Goal: Information Seeking & Learning: Learn about a topic

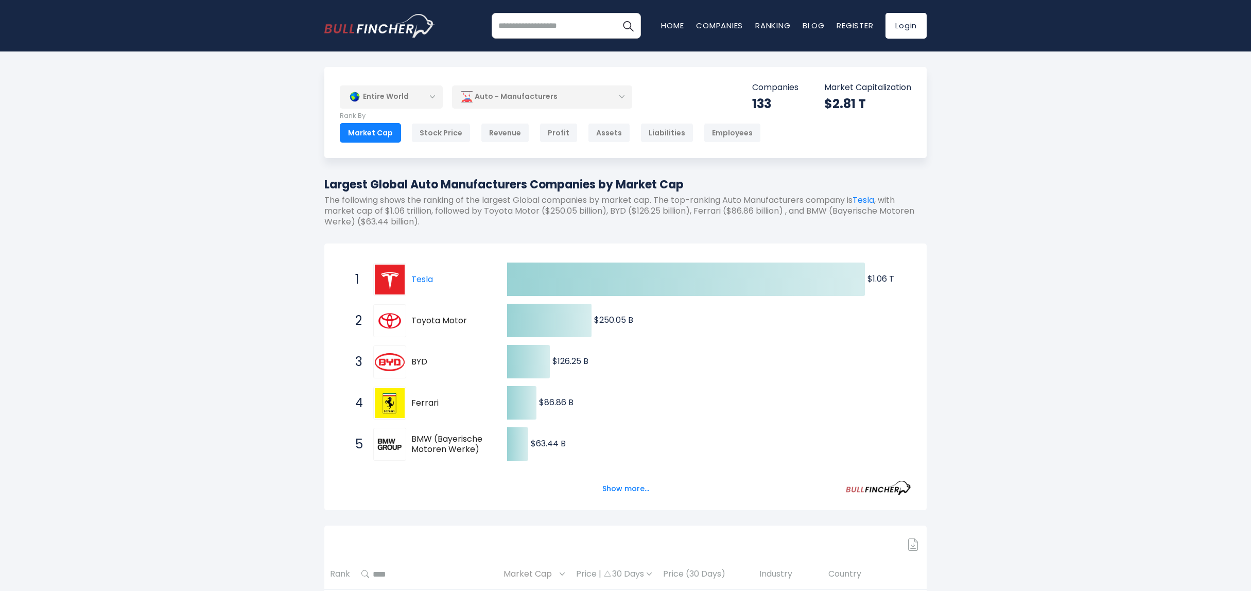
click at [552, 99] on div "Auto - Manufacturers" at bounding box center [542, 97] width 180 height 24
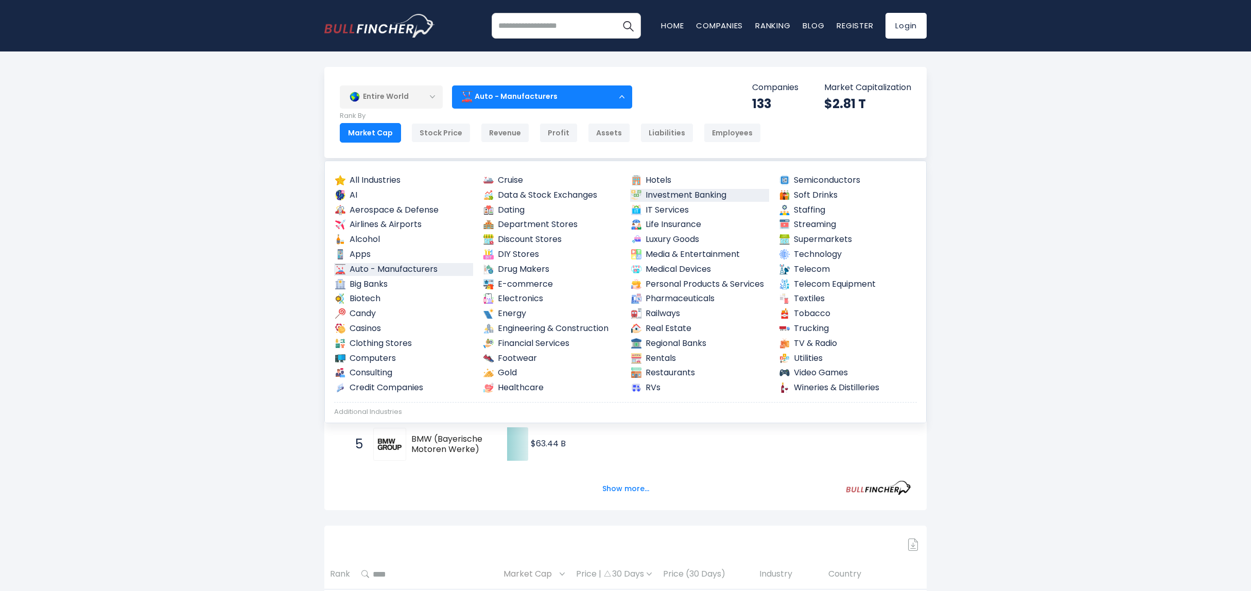
click at [668, 199] on link "Investment Banking" at bounding box center [699, 195] width 139 height 13
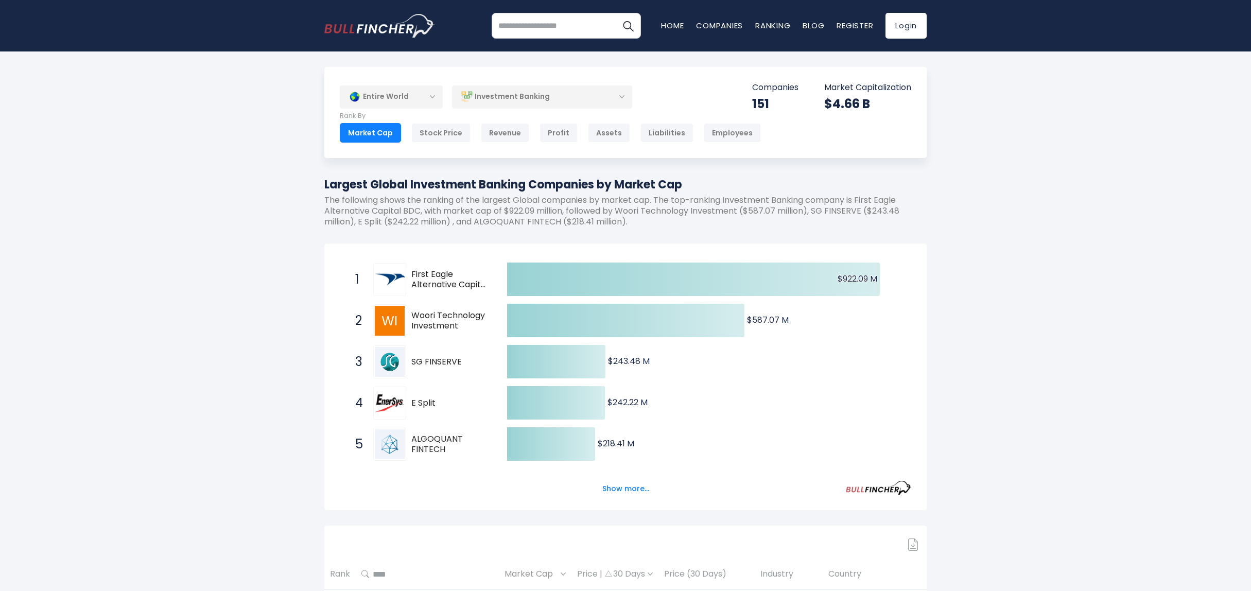
click at [466, 93] on img at bounding box center [466, 96] width 11 height 11
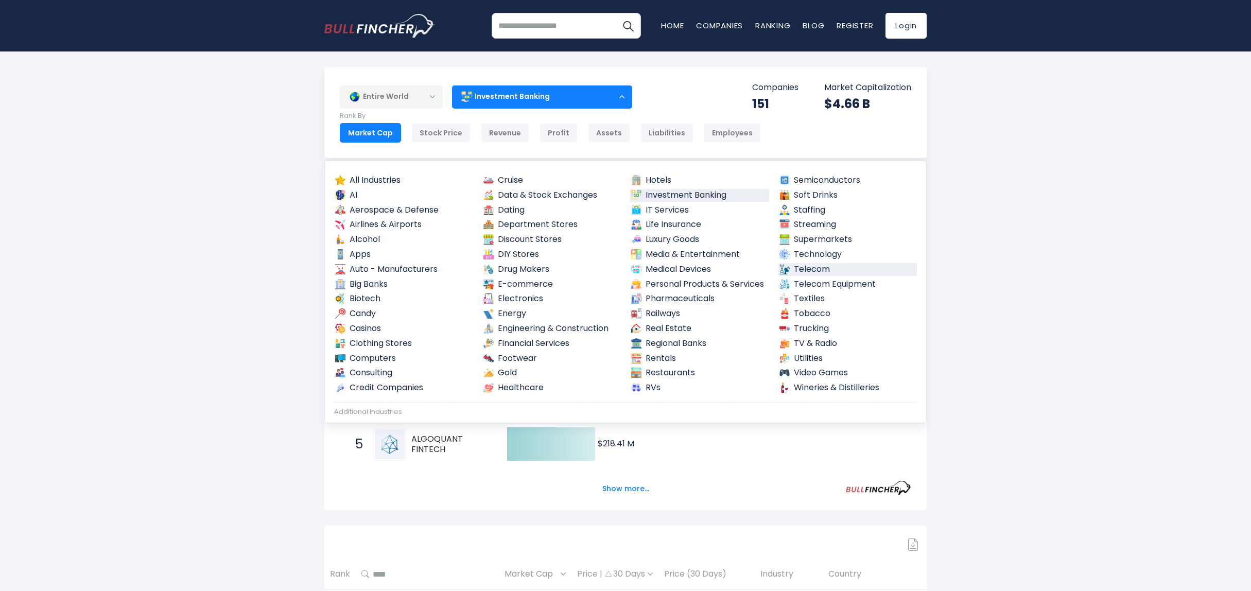
click at [800, 273] on link "Telecom" at bounding box center [848, 269] width 139 height 13
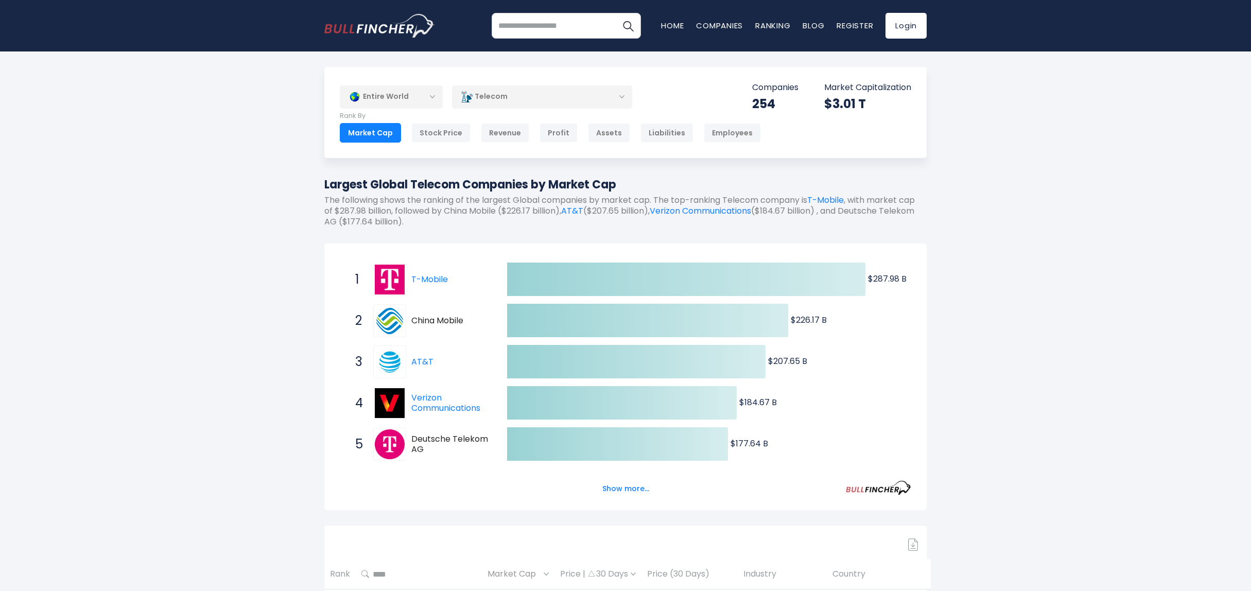
click at [491, 100] on div "Telecom" at bounding box center [542, 97] width 180 height 24
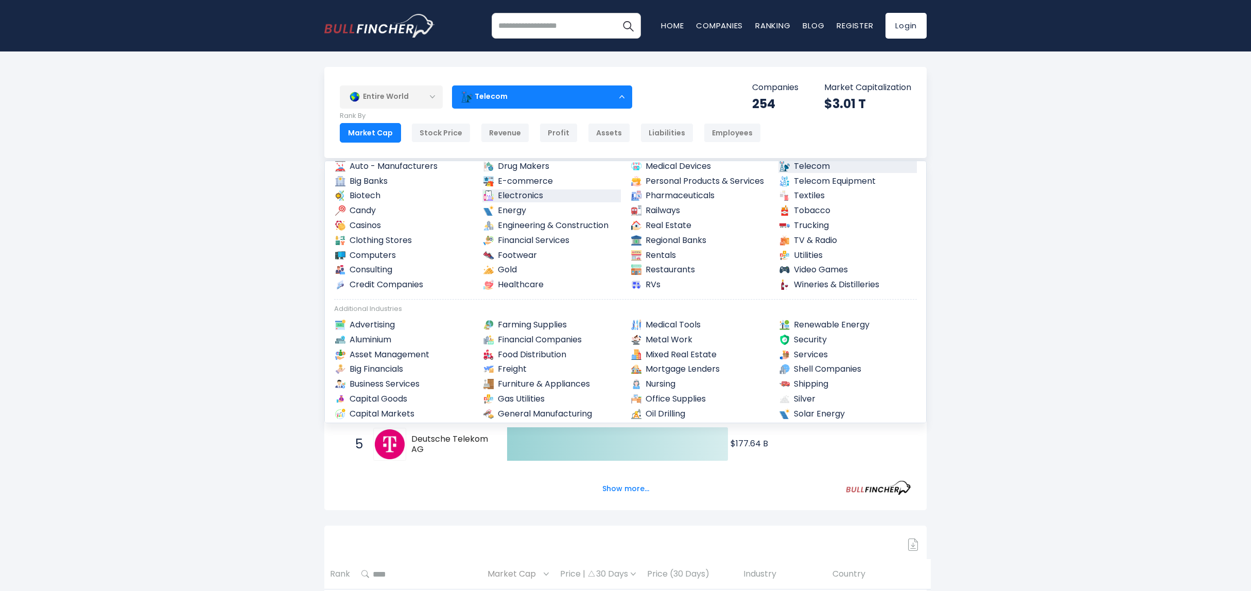
scroll to position [206, 0]
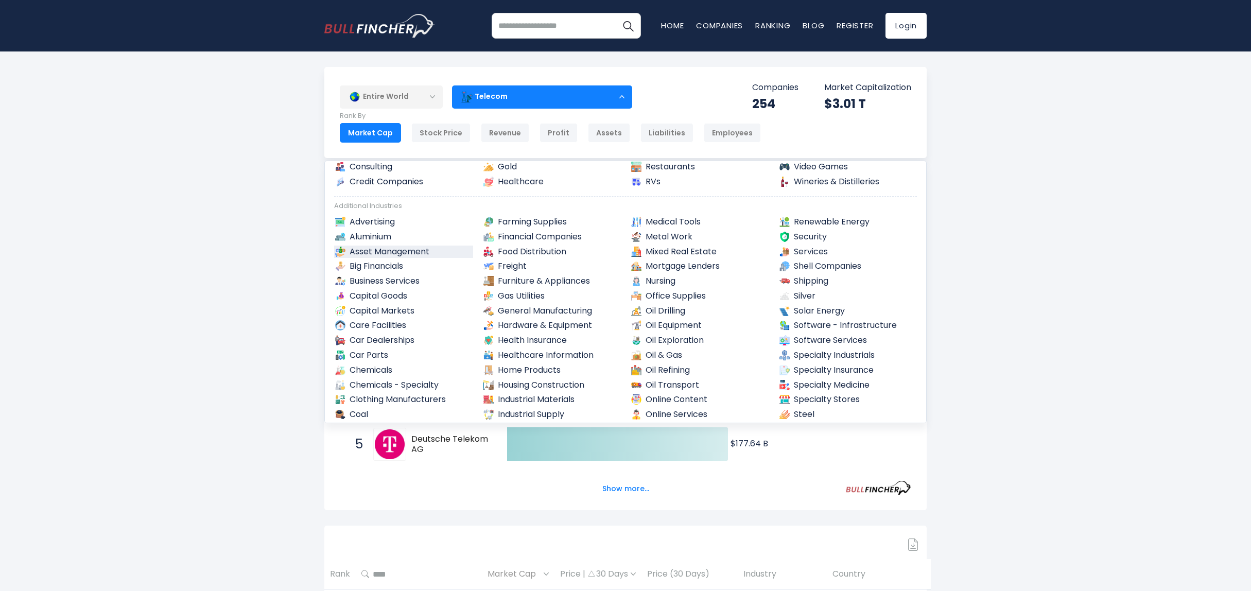
click at [416, 254] on link "Asset Management" at bounding box center [403, 252] width 139 height 13
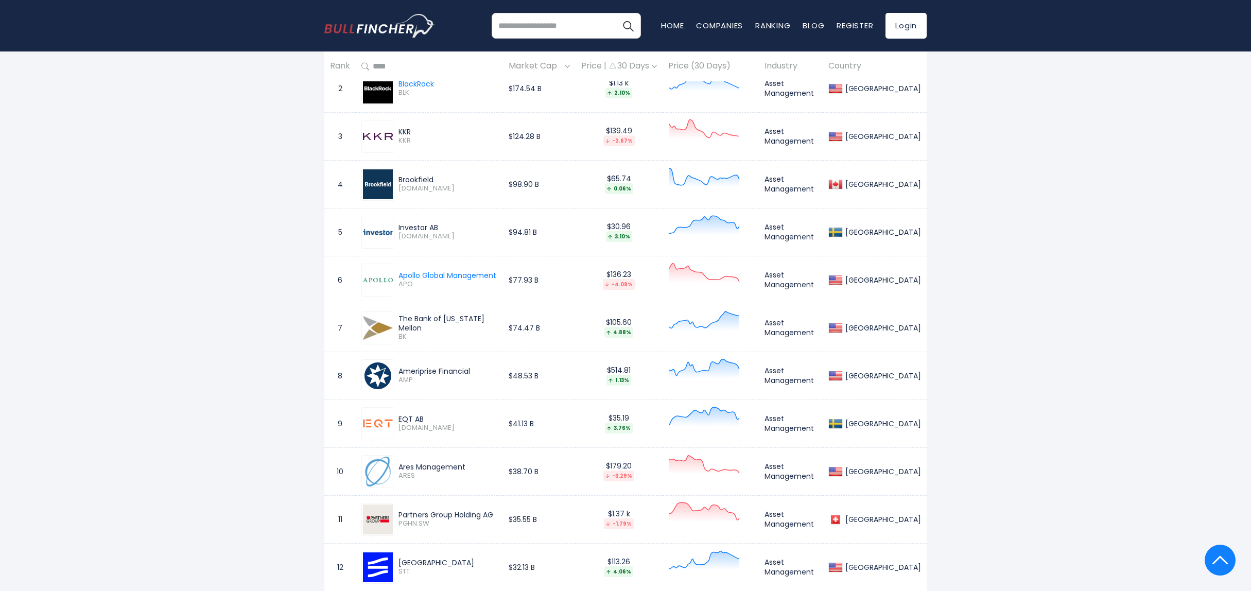
scroll to position [618, 0]
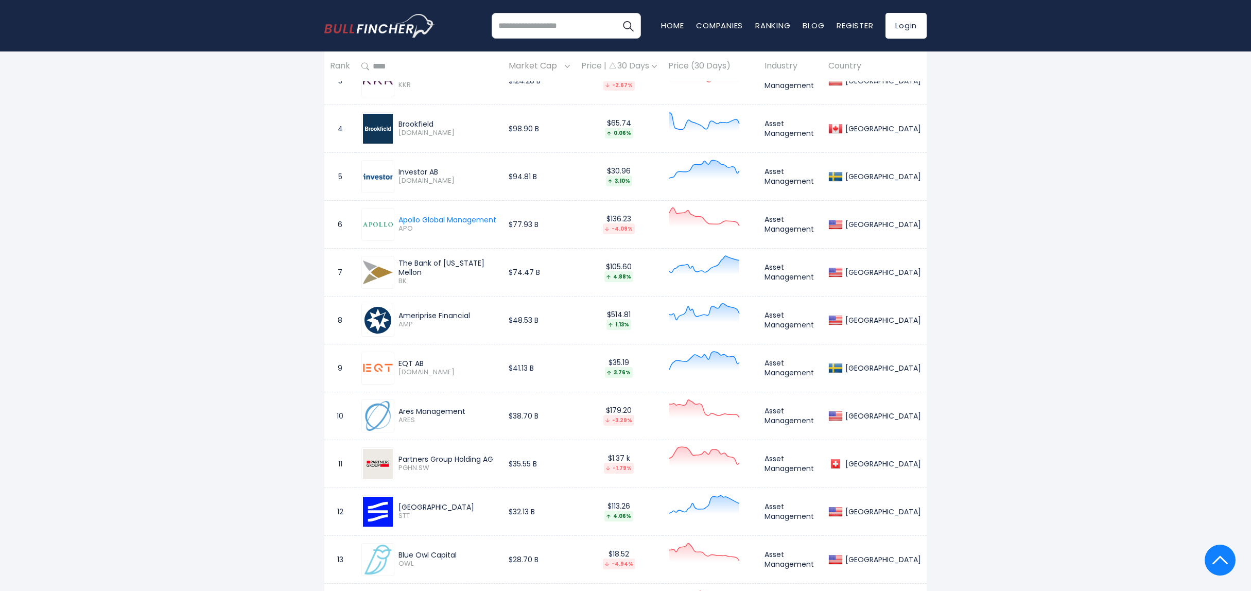
click at [433, 320] on div "Ameriprise Financial" at bounding box center [448, 315] width 99 height 9
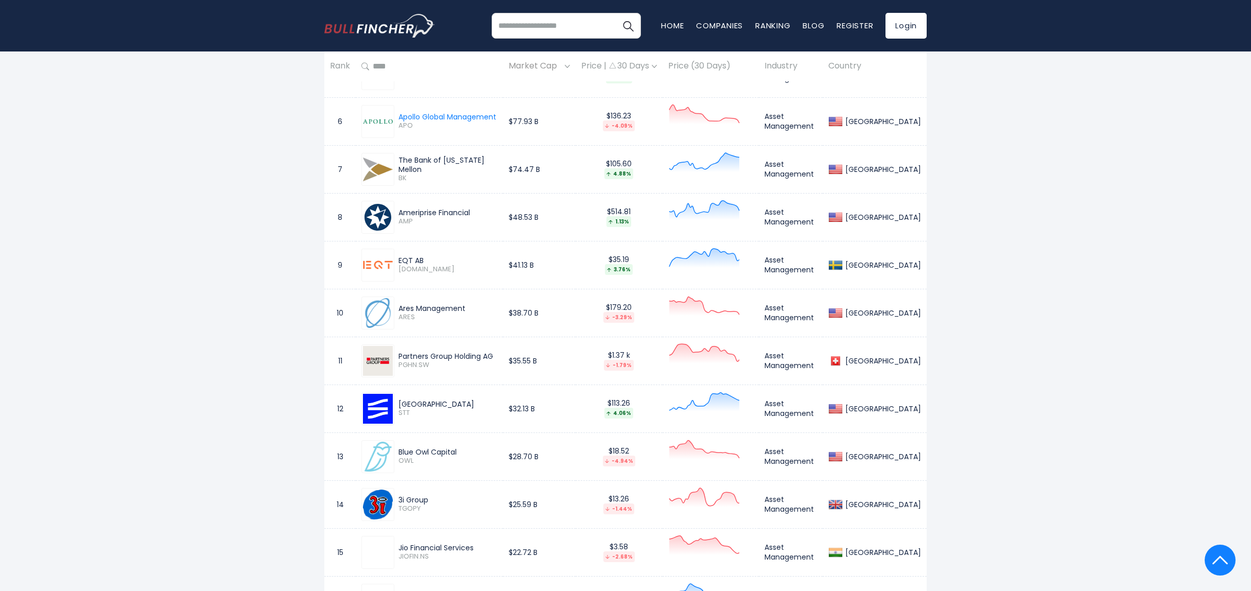
scroll to position [824, 0]
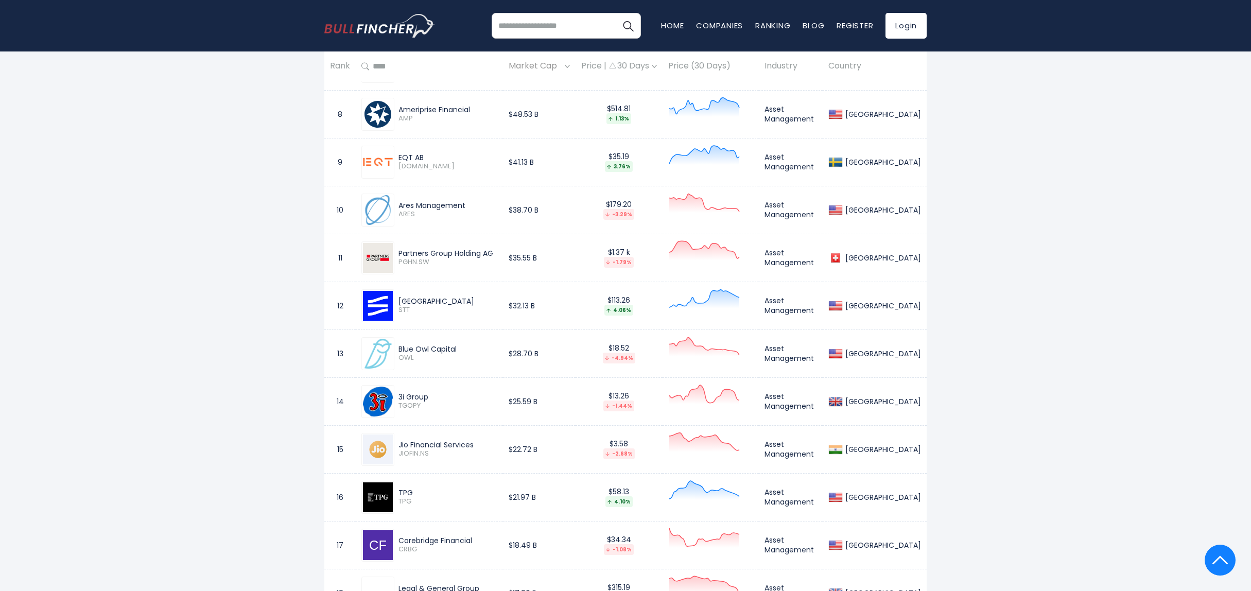
click at [431, 306] on div "State Street" at bounding box center [448, 301] width 99 height 9
drag, startPoint x: 431, startPoint y: 306, endPoint x: 300, endPoint y: 311, distance: 131.4
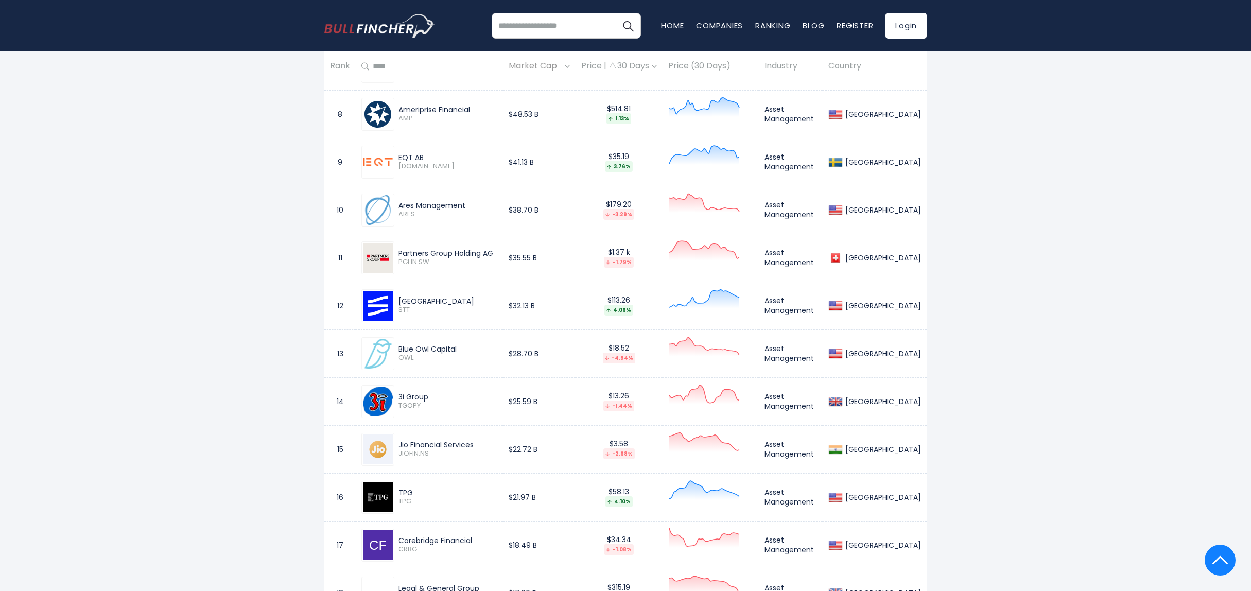
click at [479, 315] on span "STT" at bounding box center [448, 310] width 99 height 9
click at [429, 306] on div "State Street" at bounding box center [448, 301] width 99 height 9
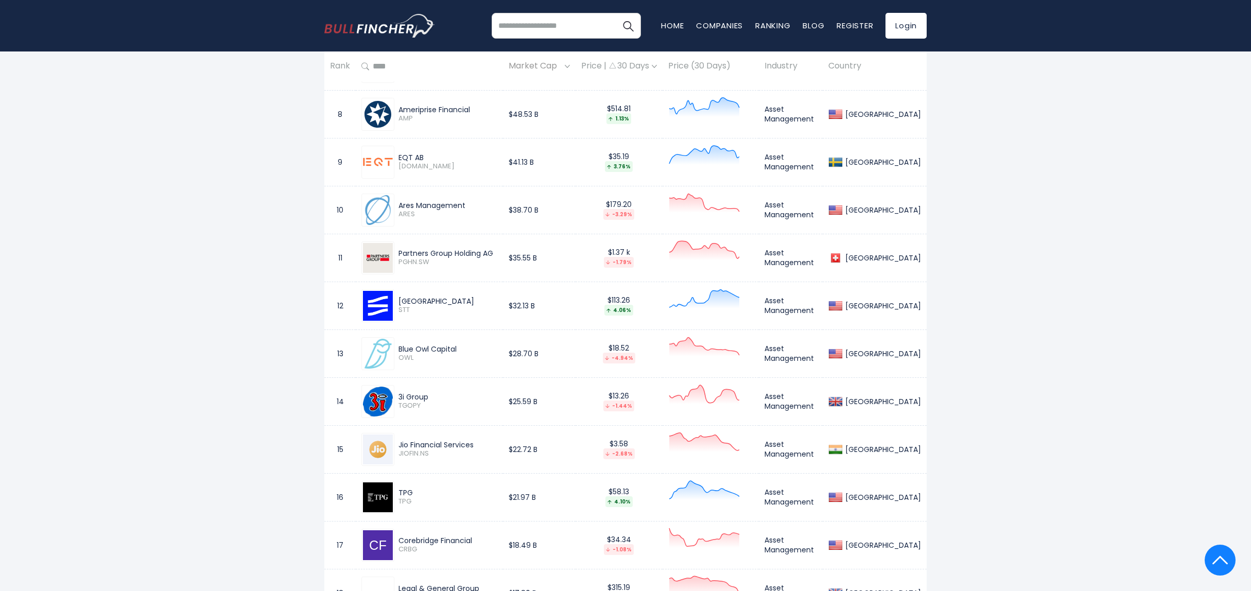
click at [429, 306] on div "State Street" at bounding box center [448, 301] width 99 height 9
click at [469, 354] on div "Blue Owl Capital" at bounding box center [448, 349] width 99 height 9
click at [437, 354] on div "Blue Owl Capital" at bounding box center [448, 349] width 99 height 9
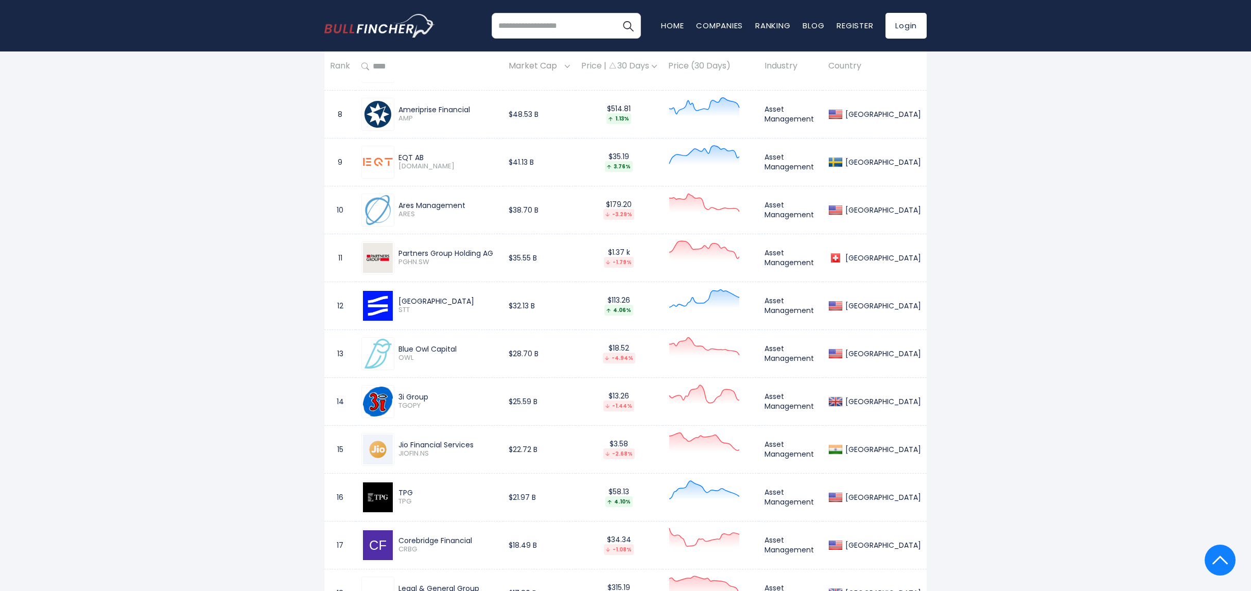
click at [437, 354] on div "Blue Owl Capital" at bounding box center [448, 349] width 99 height 9
drag, startPoint x: 437, startPoint y: 358, endPoint x: 518, endPoint y: 356, distance: 81.4
click at [518, 356] on td "$28.70 B" at bounding box center [539, 354] width 73 height 48
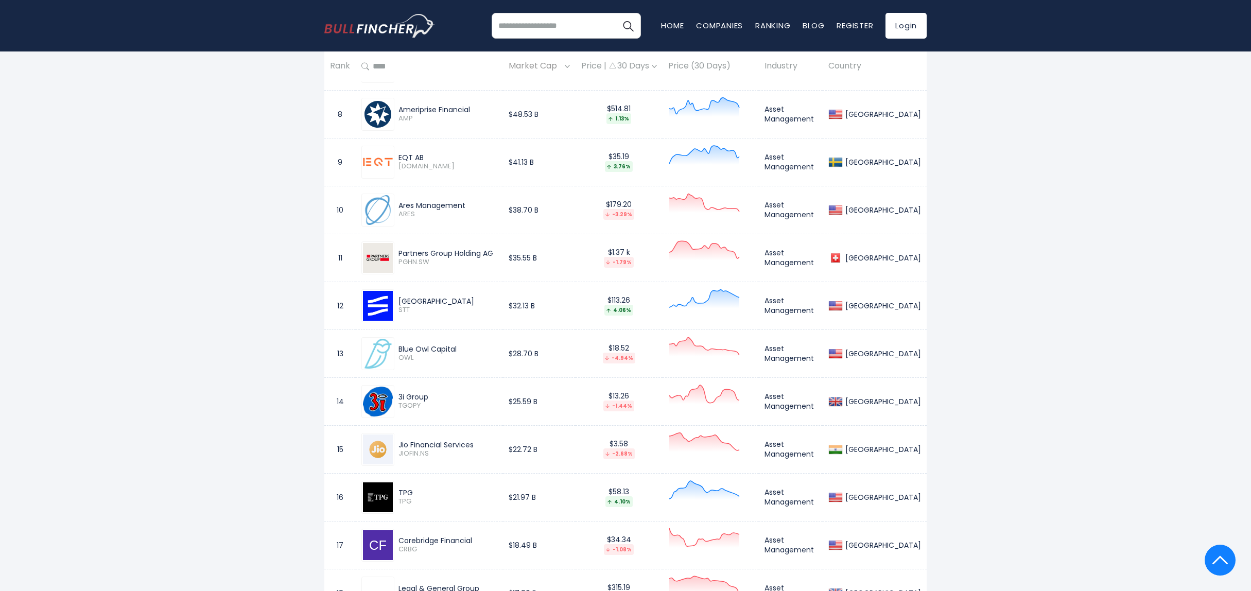
click at [475, 354] on div "Blue Owl Capital" at bounding box center [448, 349] width 99 height 9
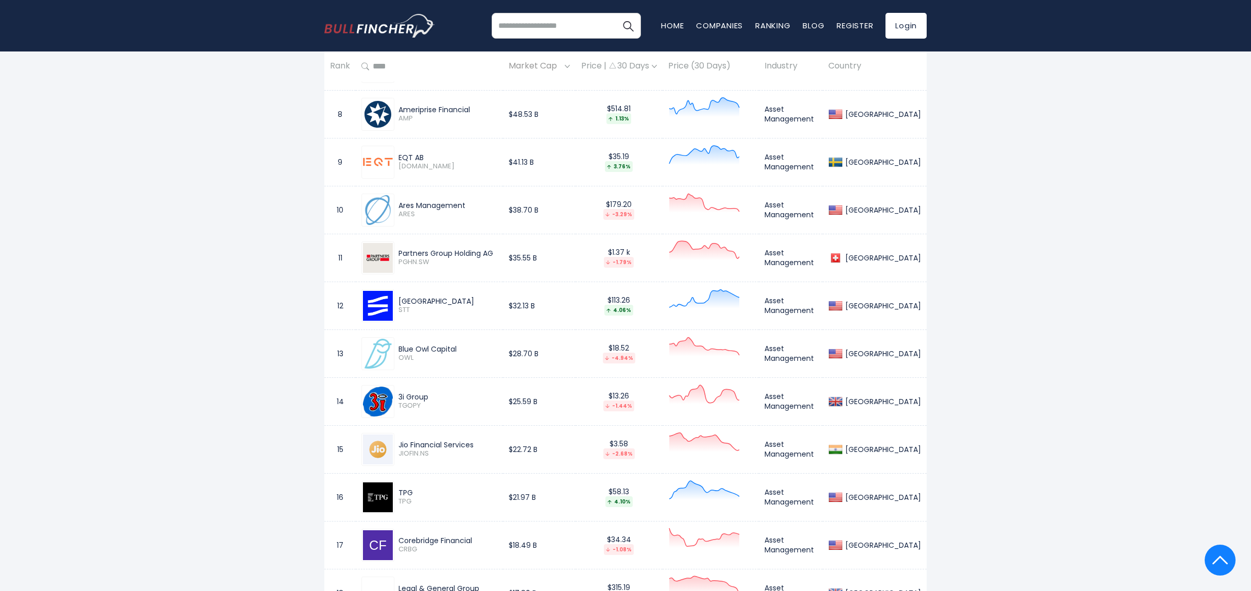
click at [475, 354] on div "Blue Owl Capital" at bounding box center [448, 349] width 99 height 9
click at [452, 354] on div "Blue Owl Capital" at bounding box center [448, 349] width 99 height 9
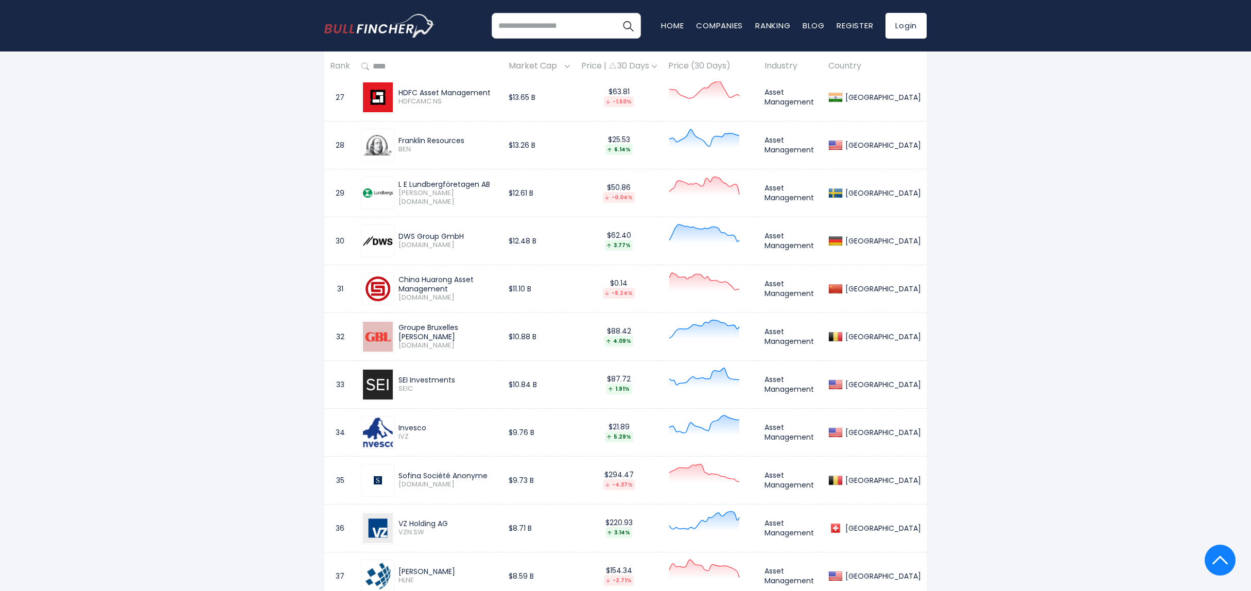
scroll to position [1854, 0]
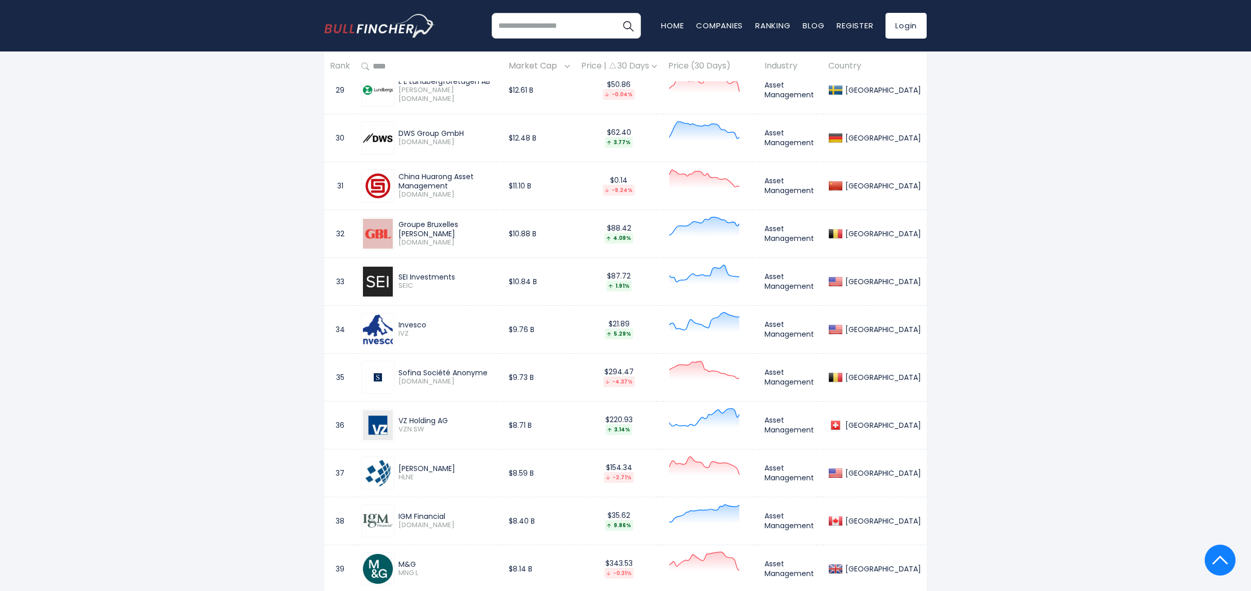
click at [419, 330] on div "Invesco" at bounding box center [448, 324] width 99 height 9
drag, startPoint x: 419, startPoint y: 330, endPoint x: 458, endPoint y: 329, distance: 39.7
click at [458, 329] on div "Invesco" at bounding box center [448, 324] width 99 height 9
click at [427, 326] on div "Invesco" at bounding box center [448, 324] width 99 height 9
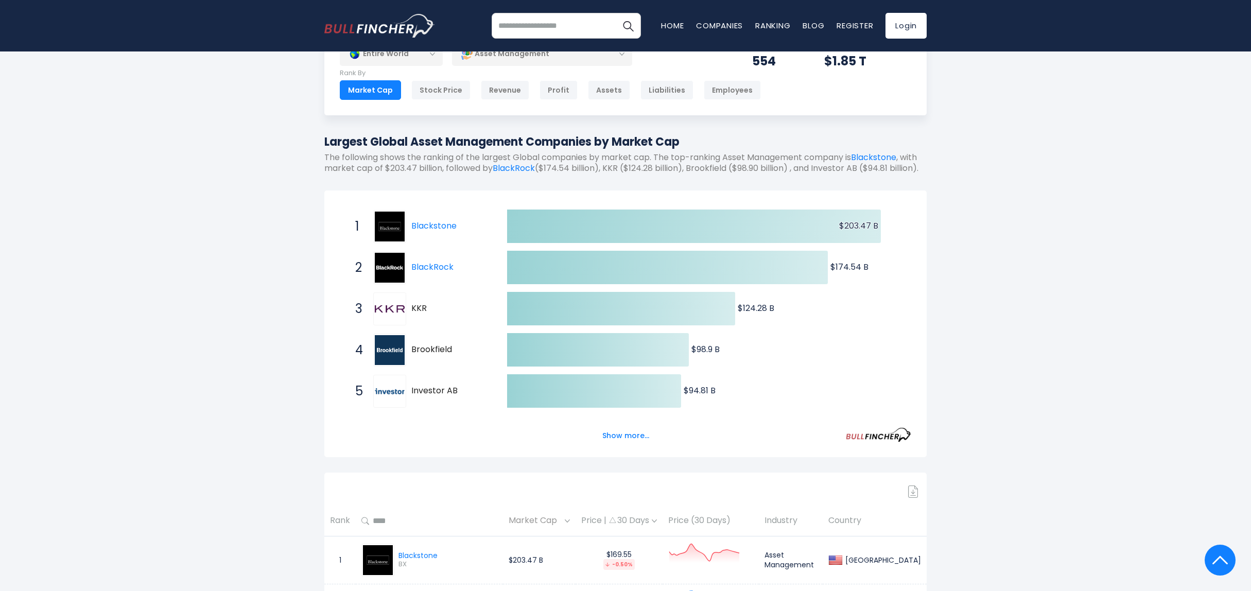
scroll to position [0, 0]
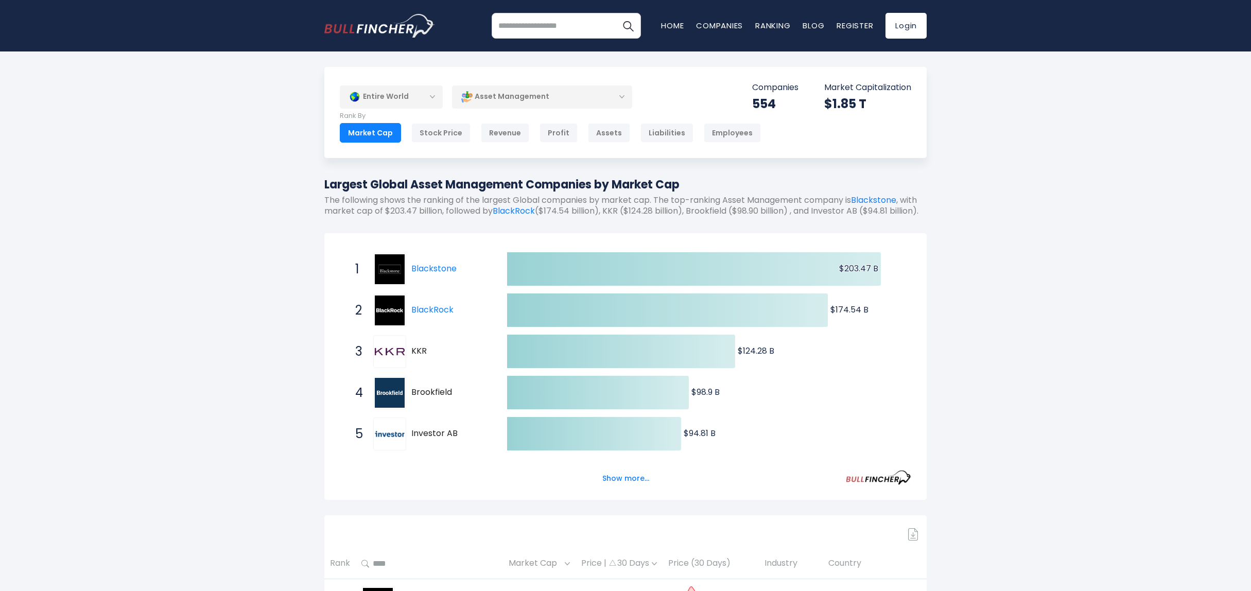
click at [490, 217] on p "The following shows the ranking of the largest Global companies by market cap. …" at bounding box center [625, 206] width 603 height 22
